Goal: Task Accomplishment & Management: Complete application form

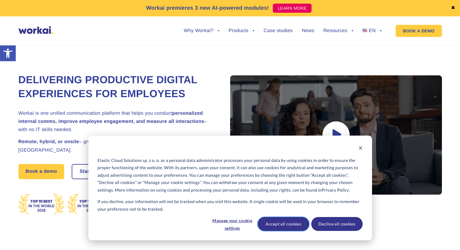
click at [295, 225] on button "Accept all cookies" at bounding box center [282, 224] width 51 height 14
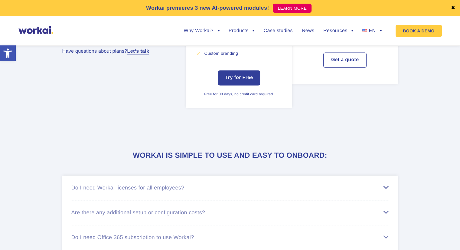
scroll to position [3561, 0]
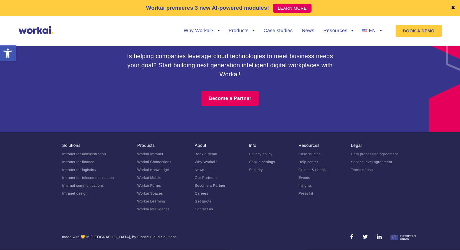
click at [206, 194] on link "Careers" at bounding box center [202, 193] width 14 height 4
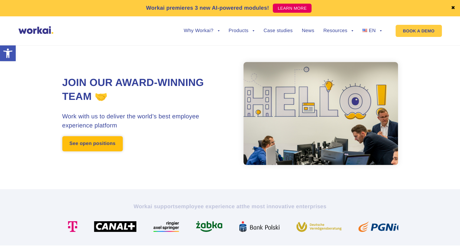
click at [97, 143] on link "See open positions" at bounding box center [92, 143] width 60 height 15
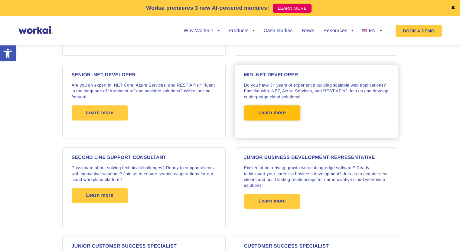
scroll to position [580, 0]
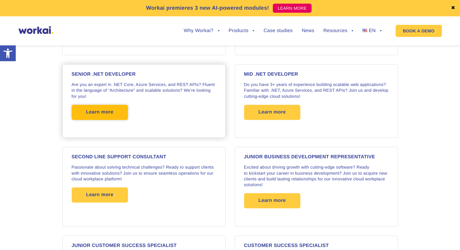
click at [102, 106] on span "Learn more" at bounding box center [99, 112] width 27 height 15
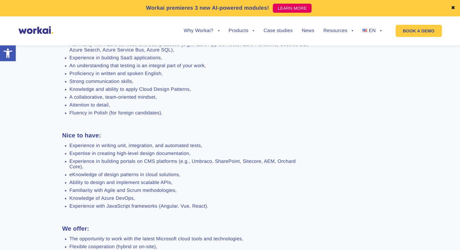
scroll to position [316, 0]
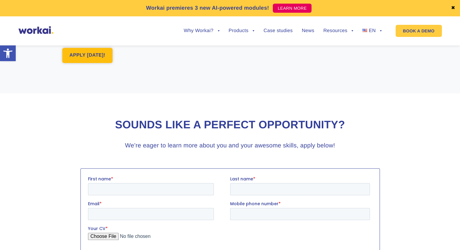
click at [100, 63] on link "APPLY TODAY!" at bounding box center [87, 55] width 50 height 15
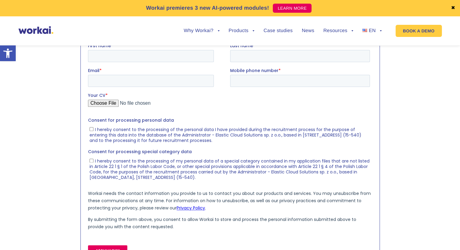
scroll to position [728, 0]
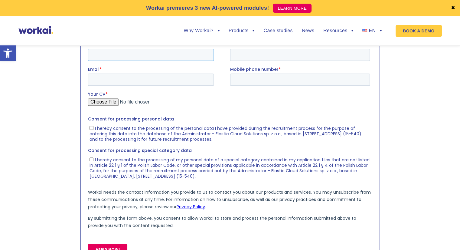
click at [128, 55] on input "First name *" at bounding box center [151, 54] width 126 height 12
type input "Dawid"
type input "Kasprzyk"
type input "dawid.kasprzykk@gmail.com"
type input "+48575073641"
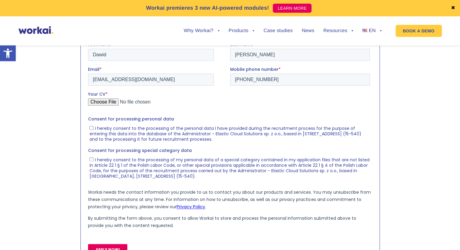
click at [110, 101] on input "Your CV *" at bounding box center [229, 104] width 282 height 12
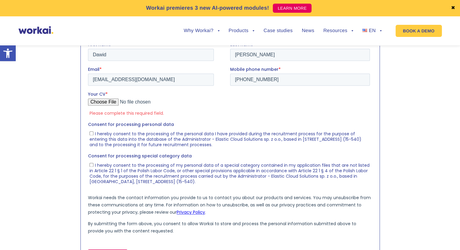
type input "C:\fakepath\CV_Kasprzyk_Dawid.pdf"
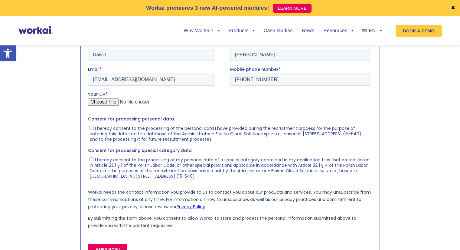
click at [65, 150] on div at bounding box center [229, 154] width 335 height 246
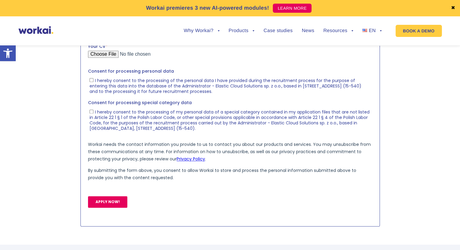
scroll to position [776, 0]
click at [111, 80] on span "I hereby consent to the processing of the personal data I have provided during …" at bounding box center [225, 85] width 272 height 17
click at [93, 80] on input "I hereby consent to the processing of the personal data I have provided during …" at bounding box center [91, 79] width 4 height 4
checkbox input "true"
click at [125, 112] on span "I hereby consent to the processing of my personal data of a special category co…" at bounding box center [229, 119] width 280 height 22
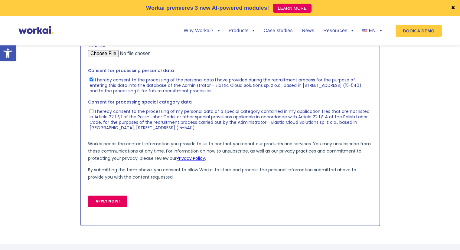
click at [93, 112] on input "I hereby consent to the processing of my personal data of a special category co…" at bounding box center [91, 111] width 4 height 4
checkbox input "true"
click at [111, 201] on input "APPLY NOW!" at bounding box center [107, 200] width 39 height 11
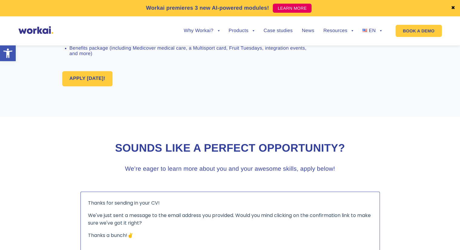
scroll to position [571, 0]
